Goal: Obtain resource: Obtain resource

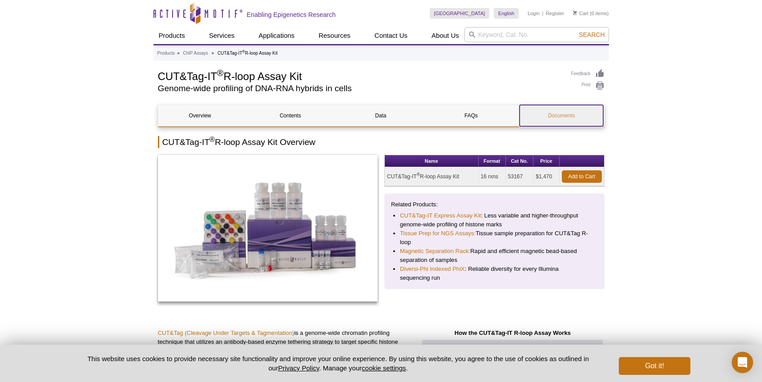
click at [576, 123] on link "Documents" at bounding box center [562, 115] width 84 height 21
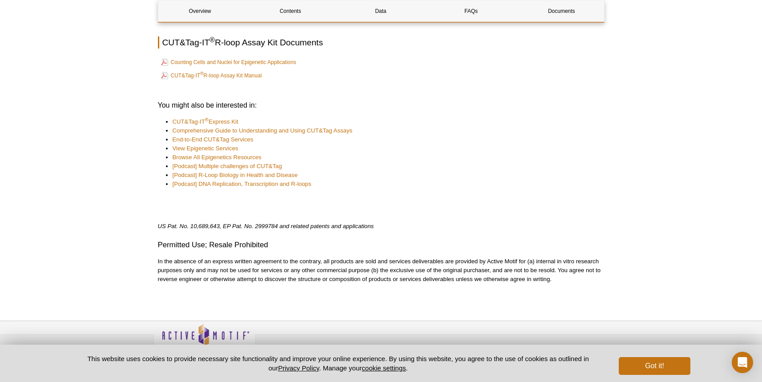
scroll to position [2220, 0]
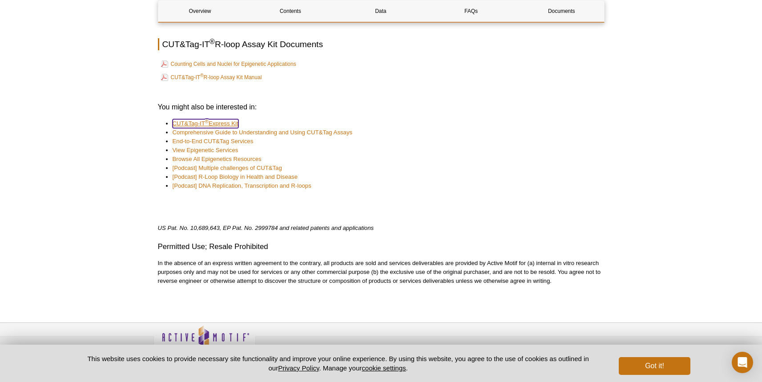
click at [213, 119] on link "CUT&Tag-IT ® Express Kit" at bounding box center [206, 123] width 66 height 9
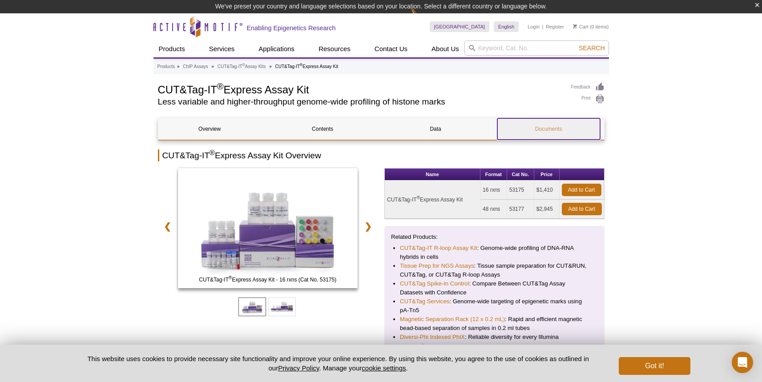
click at [542, 125] on link "Documents" at bounding box center [548, 128] width 103 height 21
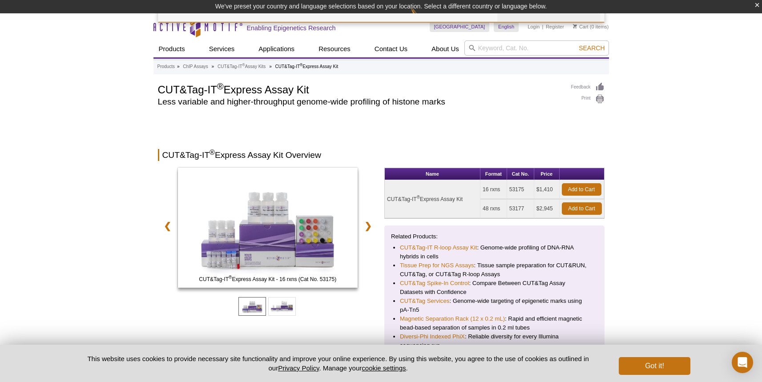
scroll to position [1015, 0]
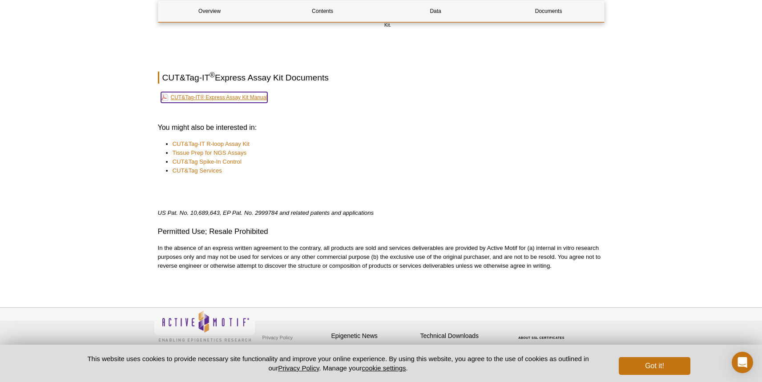
click at [207, 96] on link "CUT&Tag-IT® Express Assay Kit Manual" at bounding box center [214, 97] width 107 height 11
